Goal: Communication & Community: Answer question/provide support

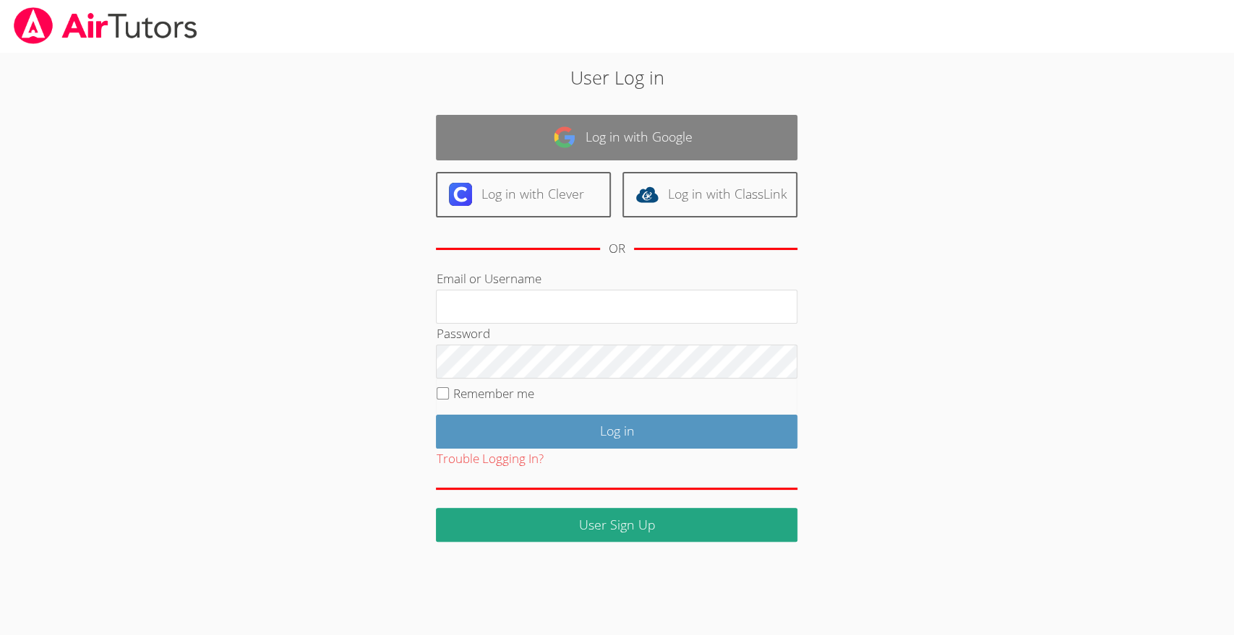
click at [538, 131] on link "Log in with Google" at bounding box center [616, 138] width 361 height 46
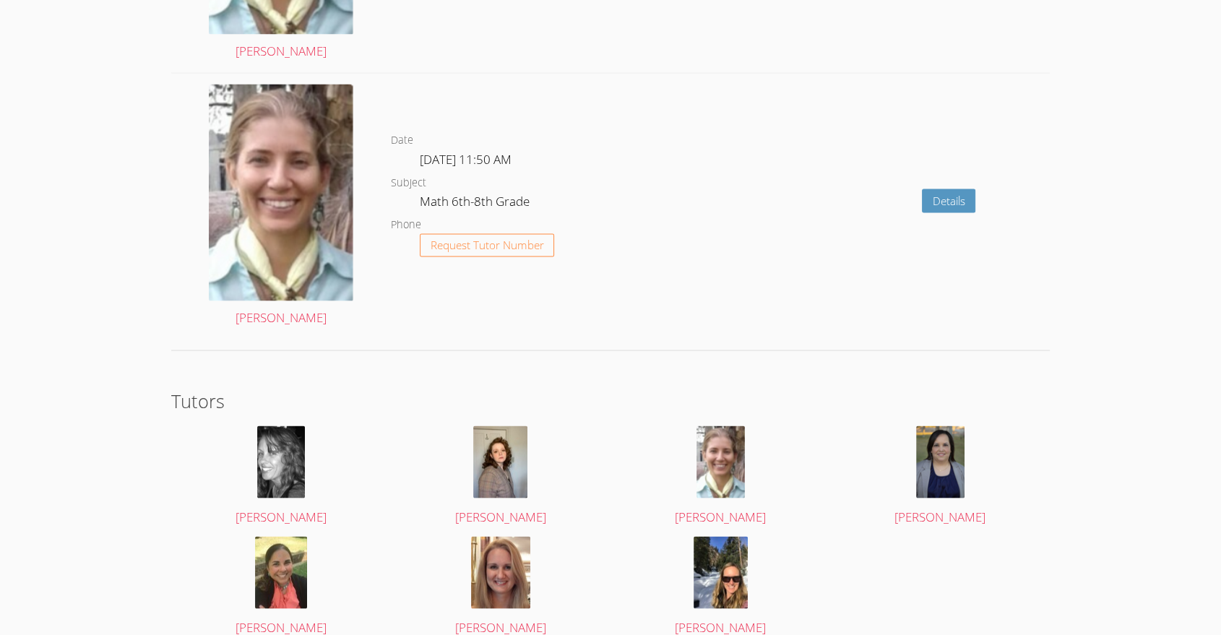
scroll to position [2788, 0]
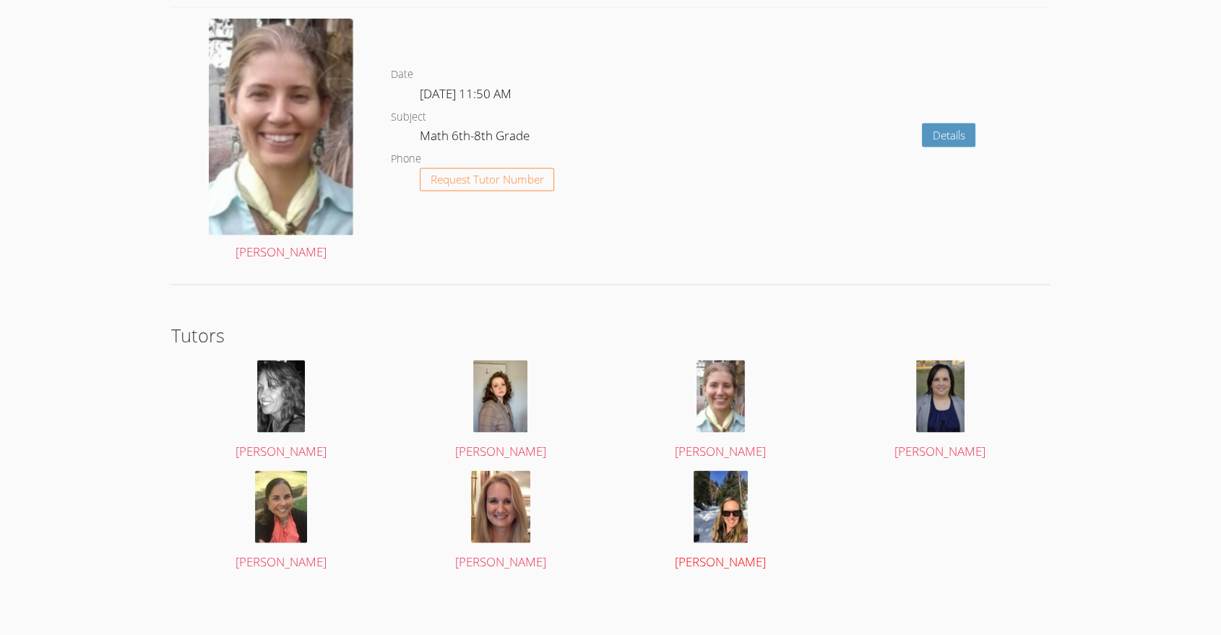
click at [712, 527] on img at bounding box center [721, 507] width 54 height 72
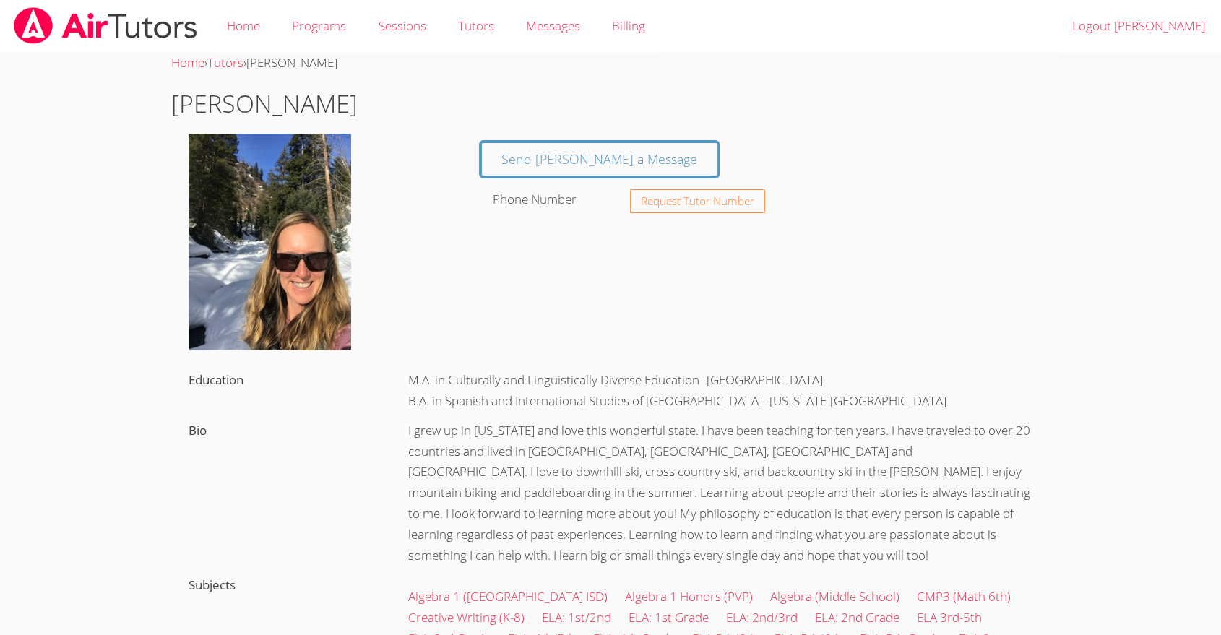
click at [118, 26] on img at bounding box center [105, 25] width 186 height 37
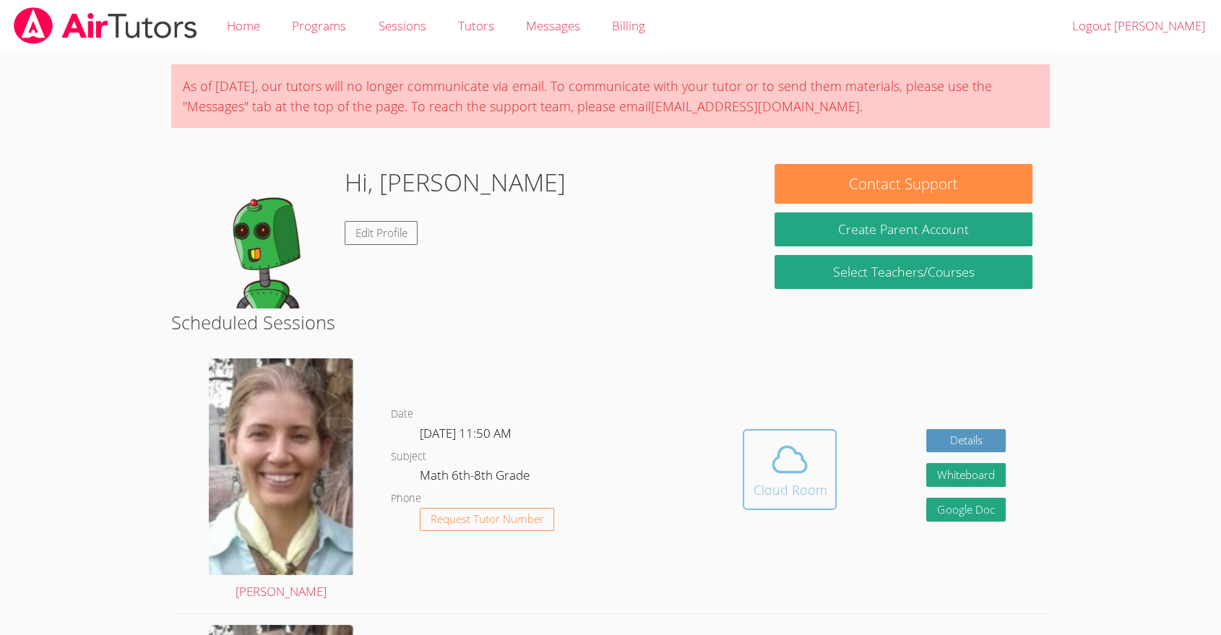
click at [812, 469] on span at bounding box center [790, 459] width 74 height 40
click at [7, 507] on body "Home Programs Sessions Tutors Messages Billing Logout Ana As of Saturday, March…" at bounding box center [610, 317] width 1221 height 635
click at [4, 489] on body "Home Programs Sessions Tutors Messages Billing Logout Ana As of Saturday, March…" at bounding box center [610, 317] width 1221 height 635
click at [813, 506] on button "Cloud Room" at bounding box center [790, 469] width 94 height 81
click at [972, 478] on button "Whiteboard" at bounding box center [965, 475] width 79 height 24
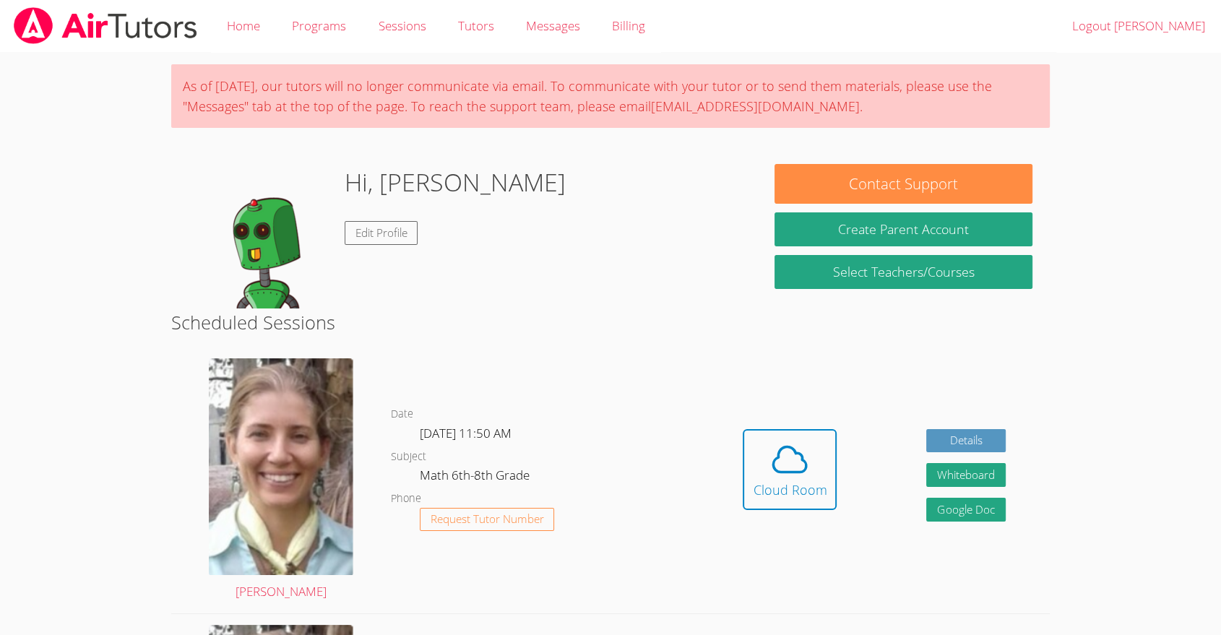
click at [800, 522] on div "Hidden Cloud Room" at bounding box center [790, 480] width 94 height 103
click at [804, 488] on div "Cloud Room" at bounding box center [790, 490] width 74 height 20
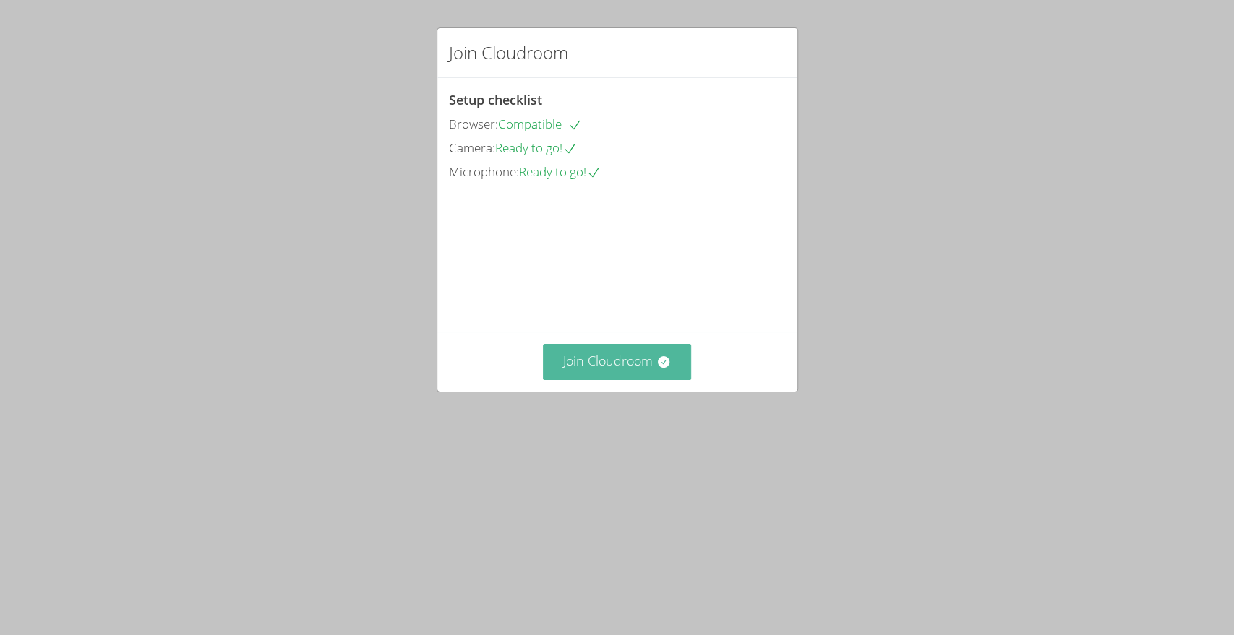
click at [632, 379] on button "Join Cloudroom" at bounding box center [617, 361] width 148 height 35
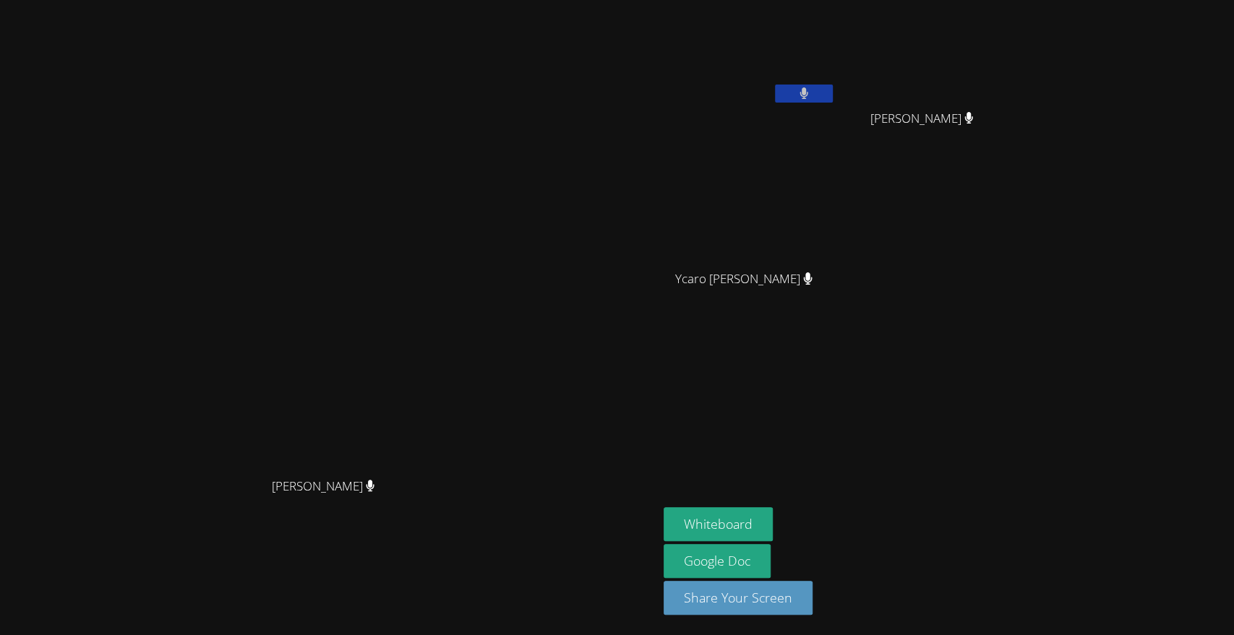
click at [835, 83] on video at bounding box center [749, 54] width 172 height 97
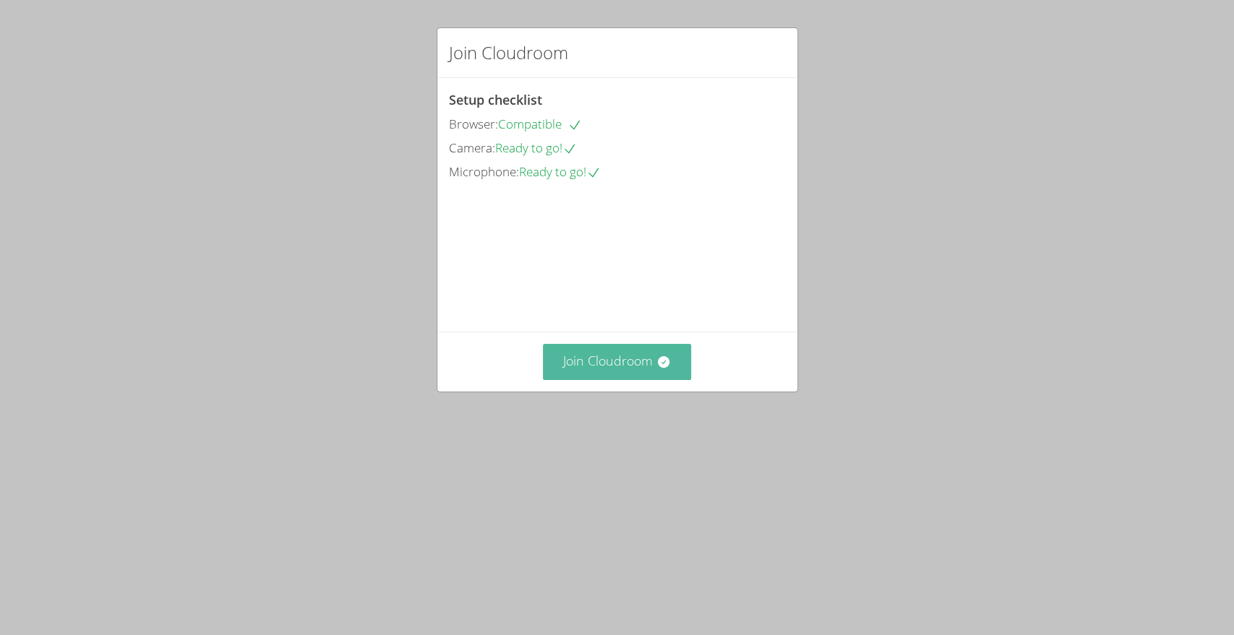
click at [640, 379] on button "Join Cloudroom" at bounding box center [617, 361] width 148 height 35
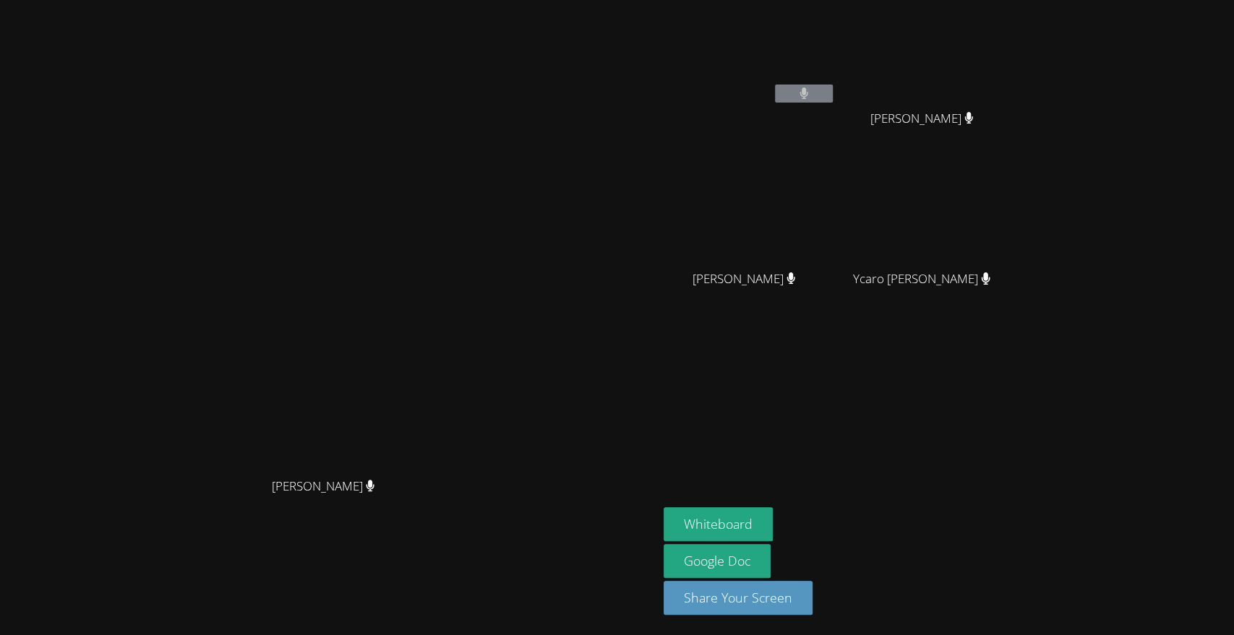
click at [4, 543] on main "[PERSON_NAME] [PERSON_NAME]" at bounding box center [329, 317] width 658 height 635
click at [833, 95] on button at bounding box center [804, 94] width 58 height 18
click at [833, 91] on button at bounding box center [804, 94] width 58 height 18
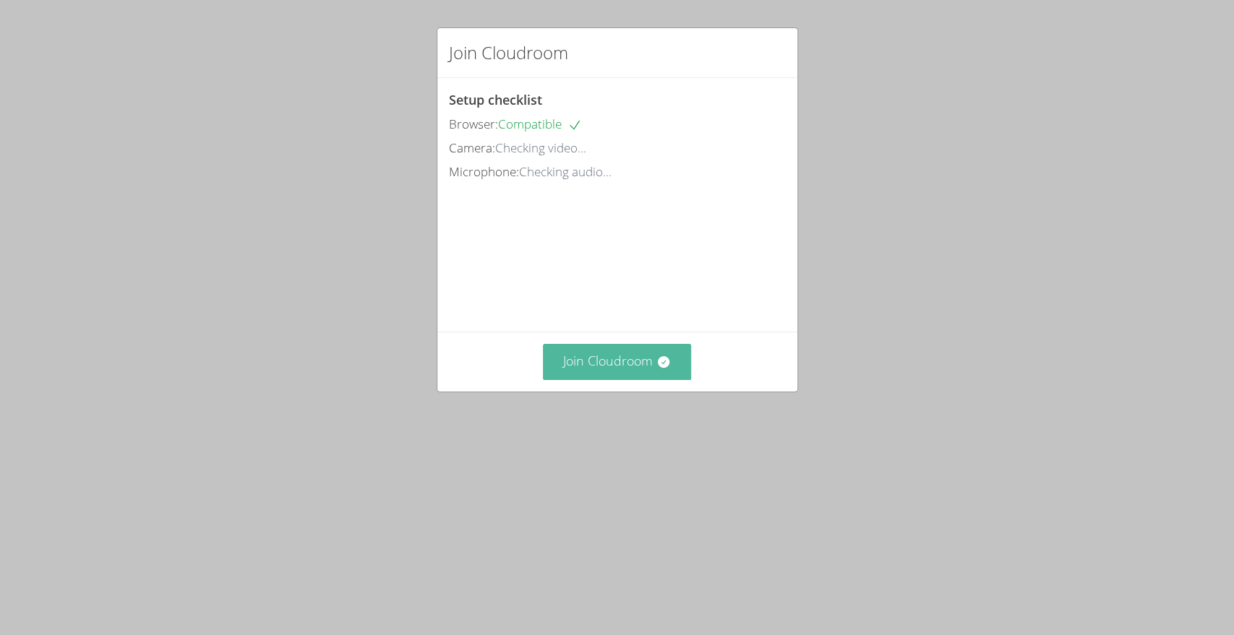
click at [601, 379] on button "Join Cloudroom" at bounding box center [617, 361] width 148 height 35
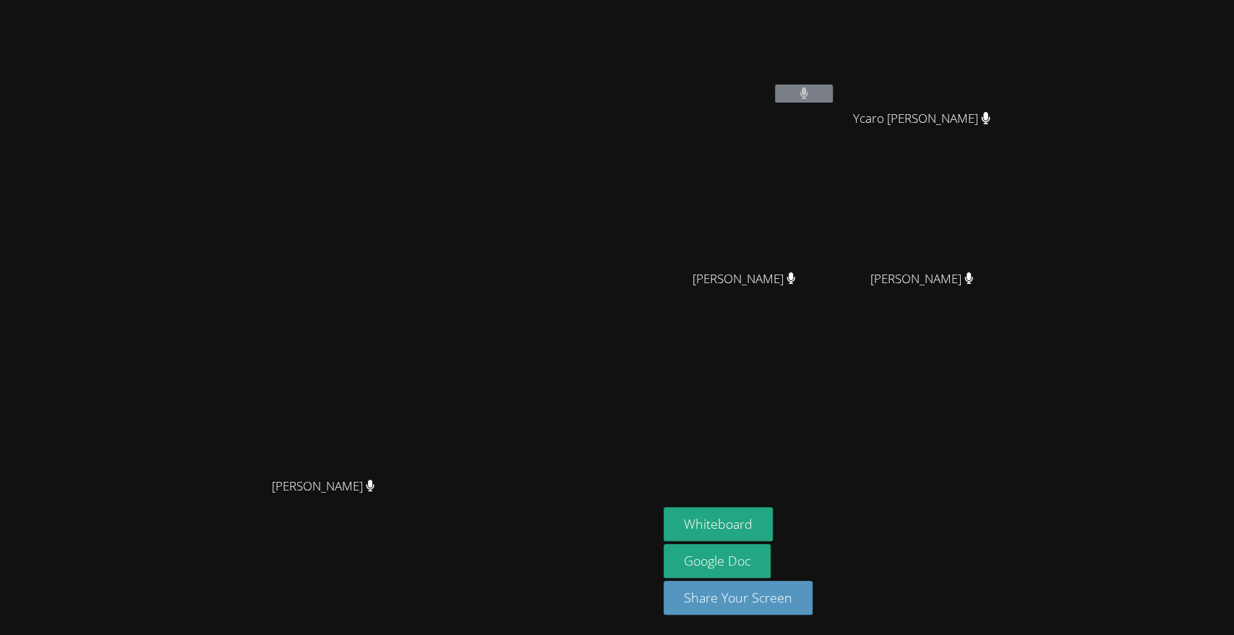
click at [833, 99] on button at bounding box center [804, 94] width 58 height 18
click at [809, 98] on icon at bounding box center [803, 93] width 9 height 12
click at [835, 83] on video at bounding box center [749, 54] width 172 height 97
click at [833, 98] on button at bounding box center [804, 94] width 58 height 18
click at [833, 95] on button at bounding box center [804, 94] width 58 height 18
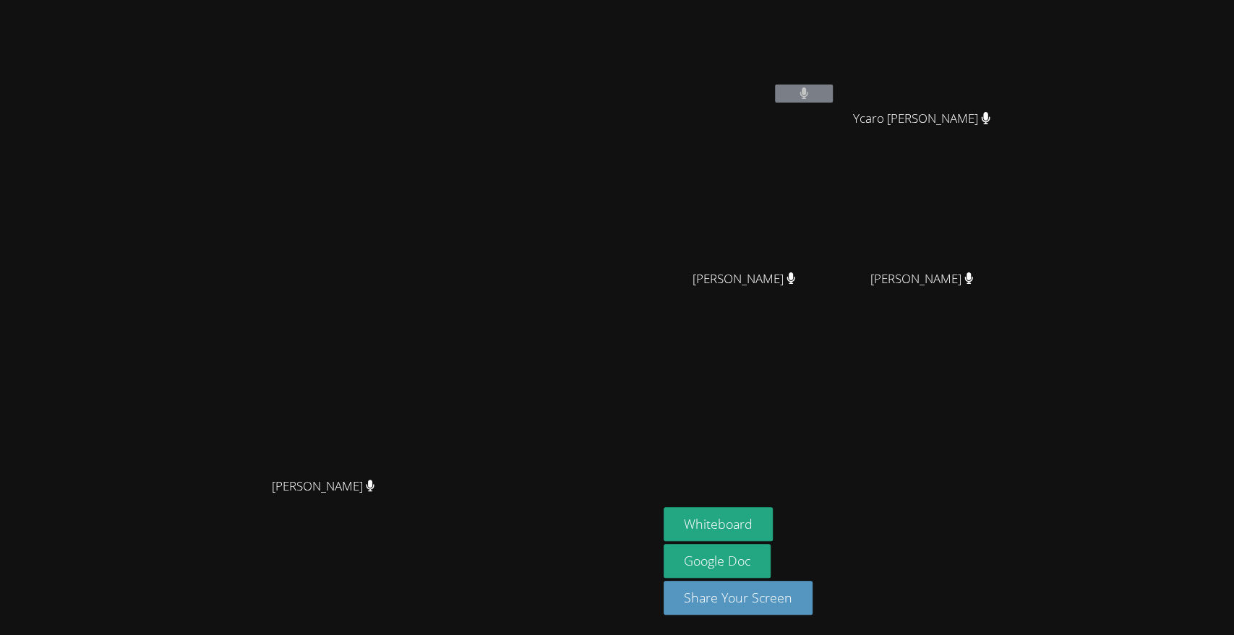
click at [833, 98] on button at bounding box center [804, 94] width 58 height 18
click at [833, 95] on button at bounding box center [804, 94] width 58 height 18
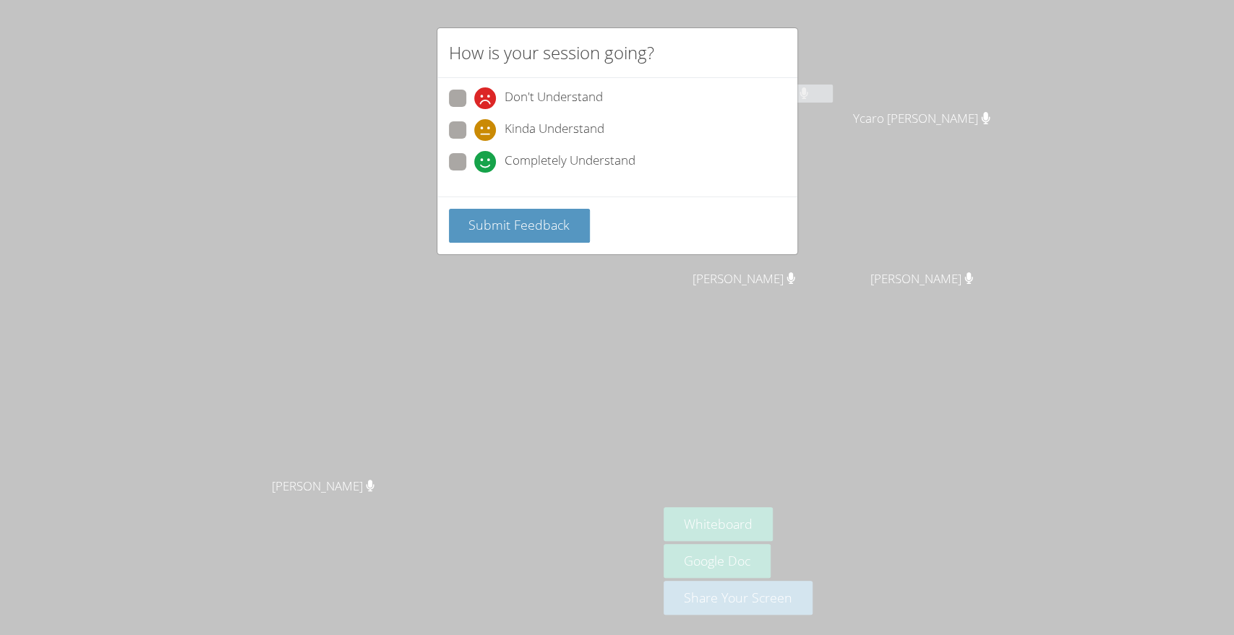
click at [474, 173] on span at bounding box center [474, 173] width 0 height 0
click at [474, 165] on input "Completely Understand" at bounding box center [480, 159] width 12 height 12
radio input "true"
click at [503, 238] on button "Submit Feedback" at bounding box center [520, 226] width 142 height 34
